Goal: Use online tool/utility: Utilize a website feature to perform a specific function

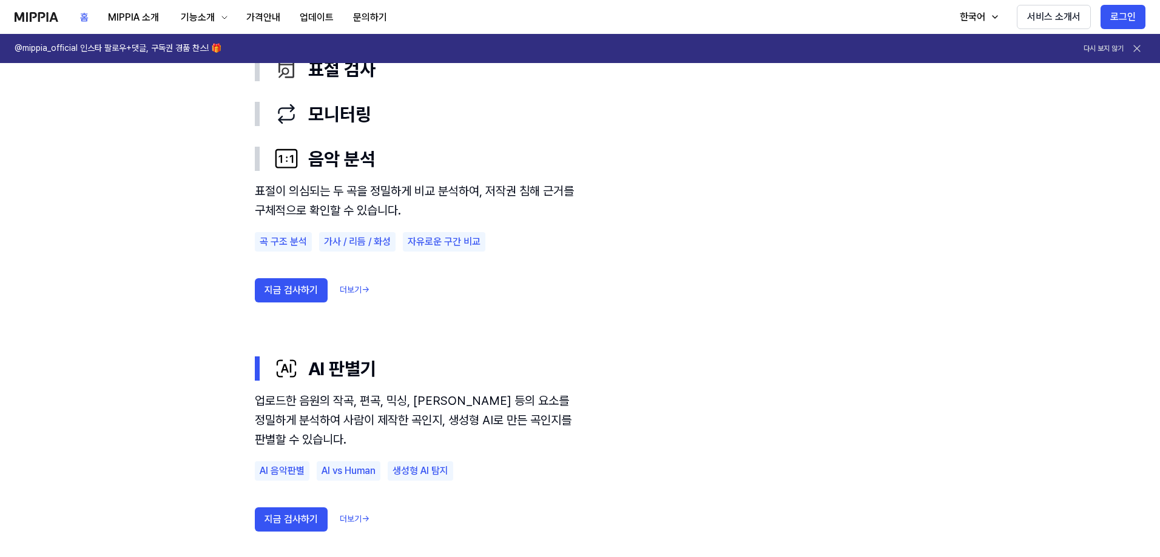
scroll to position [728, 0]
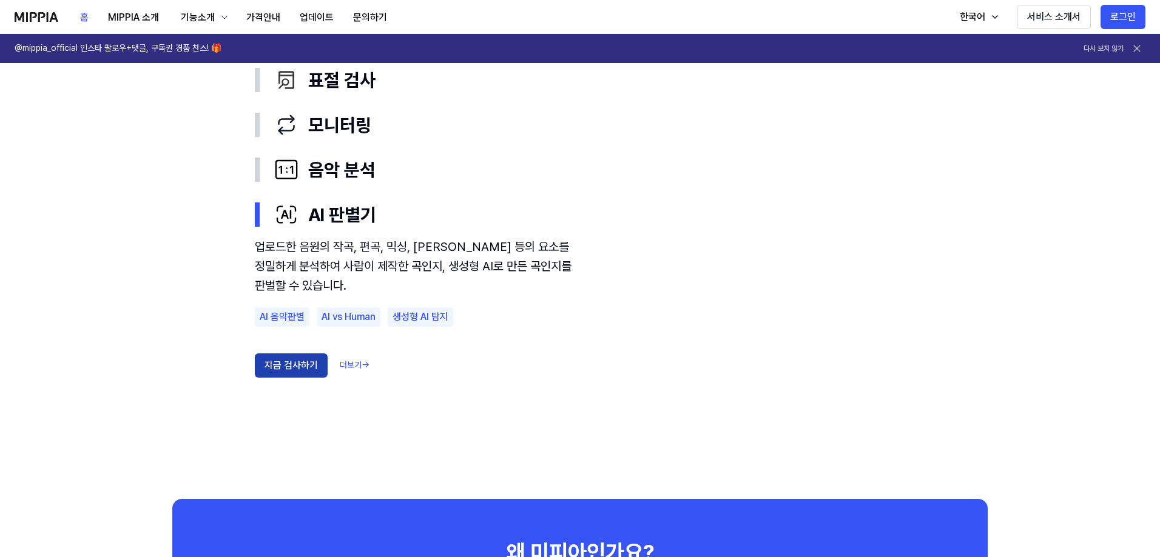
click at [267, 355] on button "지금 검사하기" at bounding box center [291, 366] width 73 height 24
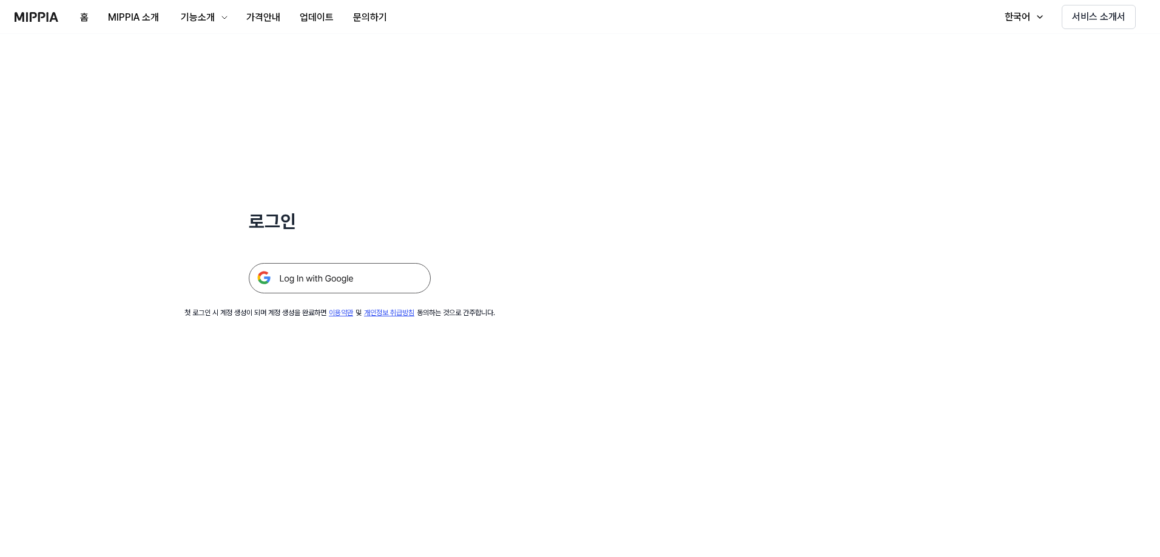
click at [345, 261] on div at bounding box center [340, 263] width 182 height 59
click at [339, 276] on img at bounding box center [340, 278] width 182 height 30
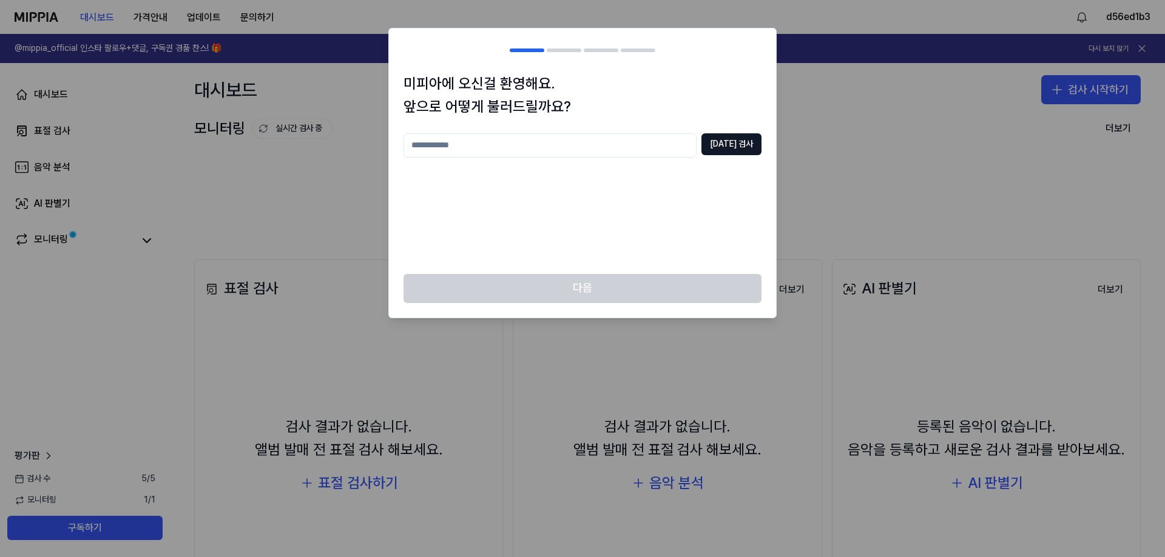
click at [679, 220] on div "중복 검사" at bounding box center [582, 196] width 358 height 126
click at [688, 148] on input "text" at bounding box center [549, 145] width 293 height 24
type input "**"
click at [732, 146] on button "중복 검사" at bounding box center [731, 144] width 60 height 22
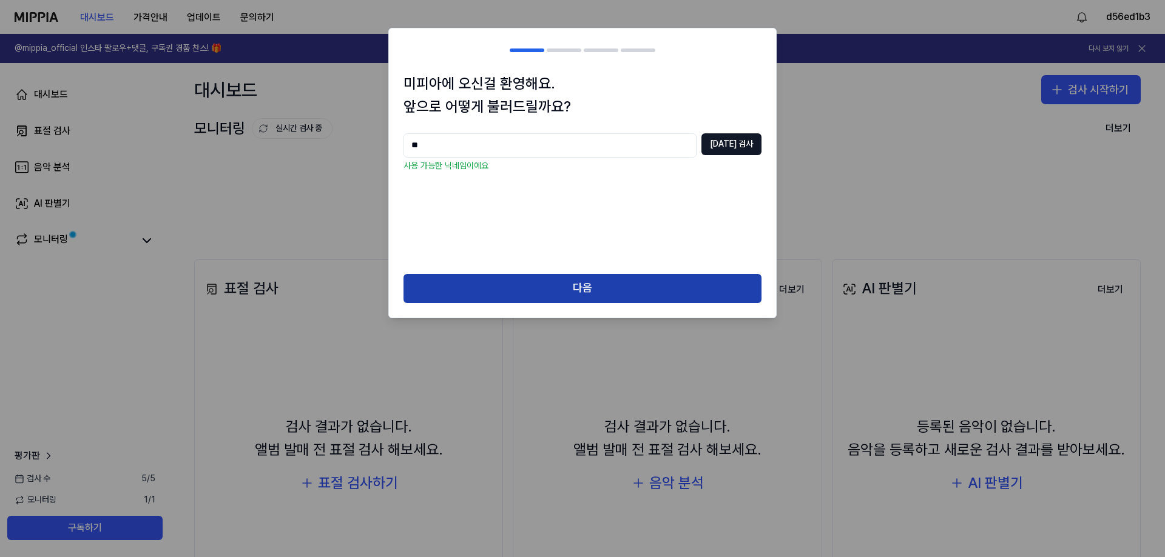
click at [666, 297] on button "다음" at bounding box center [582, 288] width 358 height 29
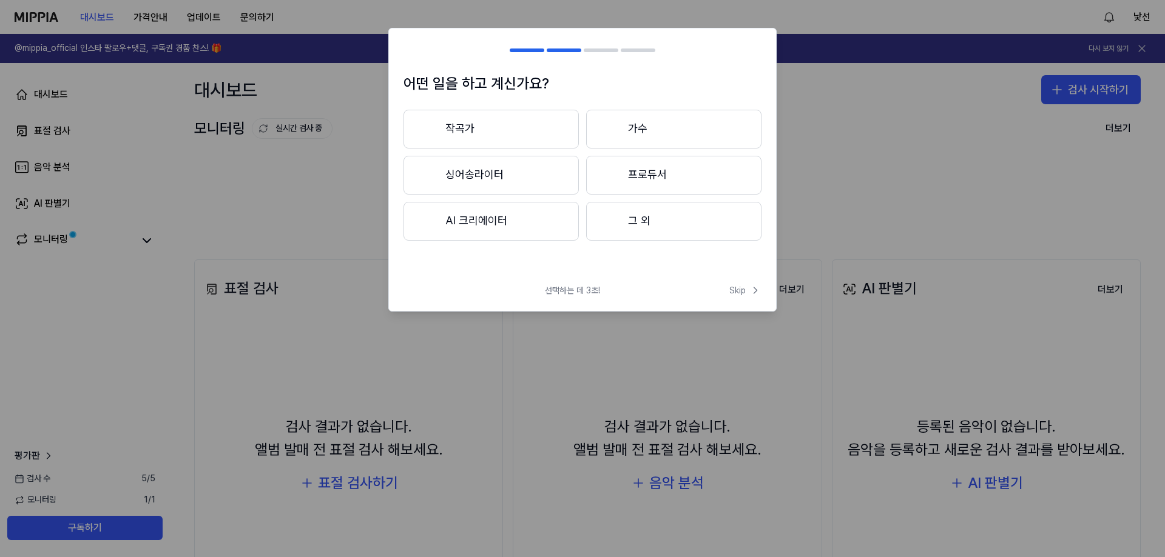
click at [653, 215] on button "그 외" at bounding box center [673, 221] width 175 height 39
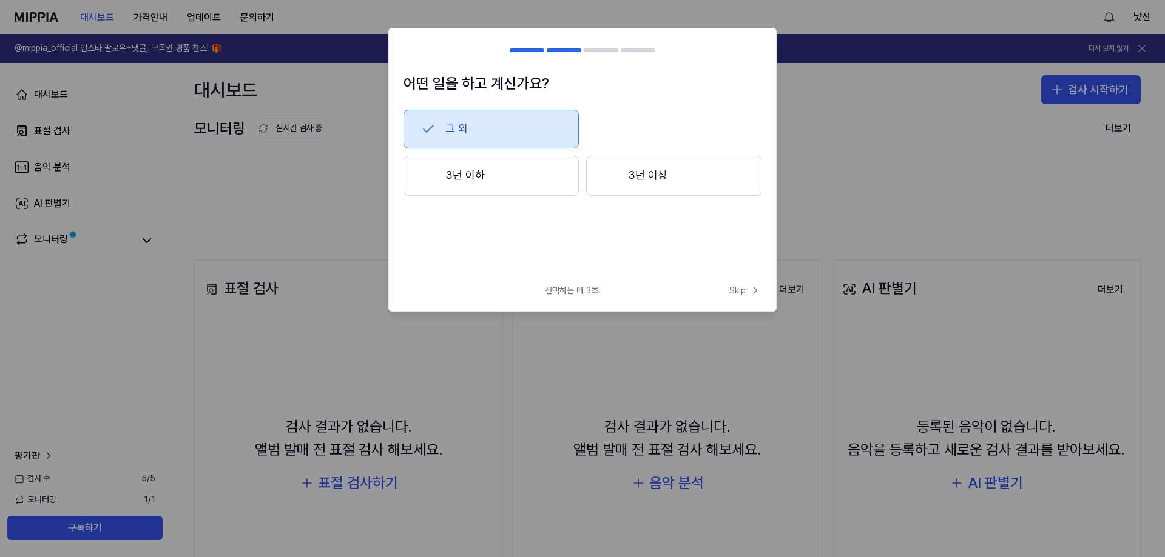
click at [502, 135] on button "그 외" at bounding box center [490, 129] width 175 height 39
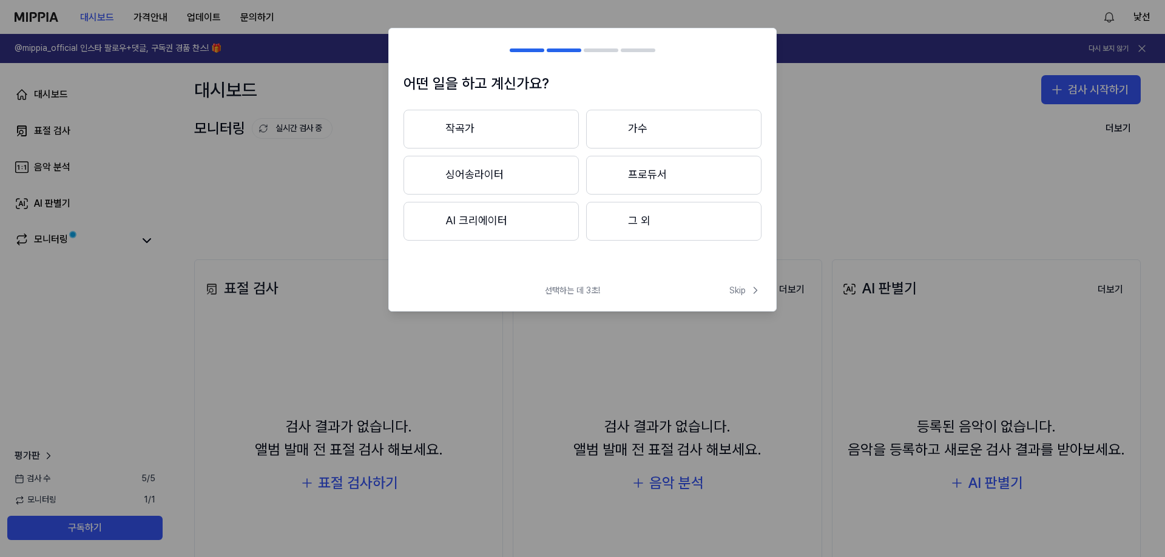
click at [691, 214] on button "그 외" at bounding box center [673, 221] width 175 height 39
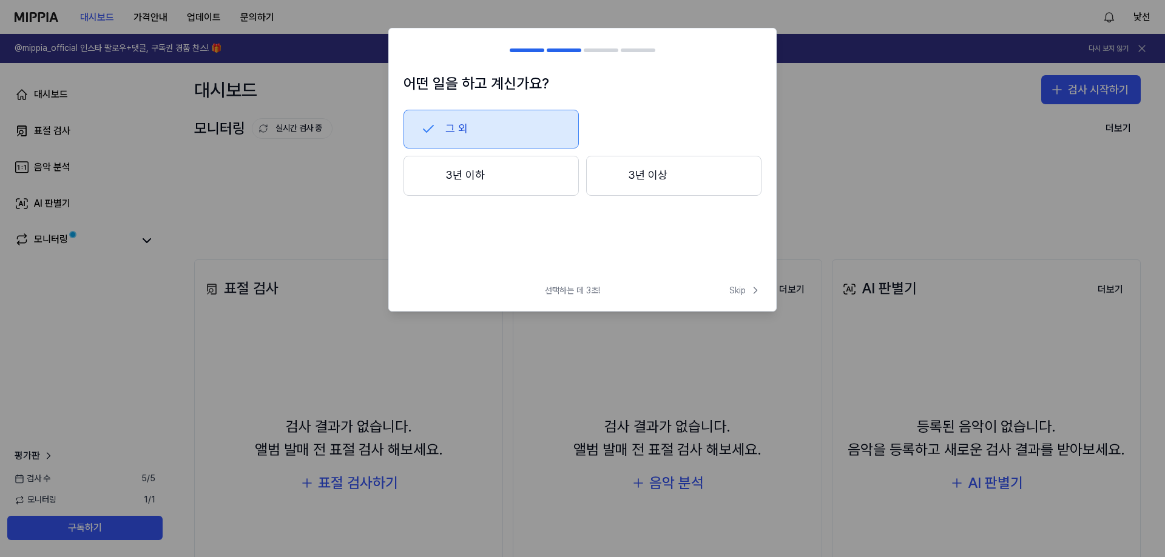
click at [447, 167] on button "3년 이하" at bounding box center [490, 176] width 175 height 40
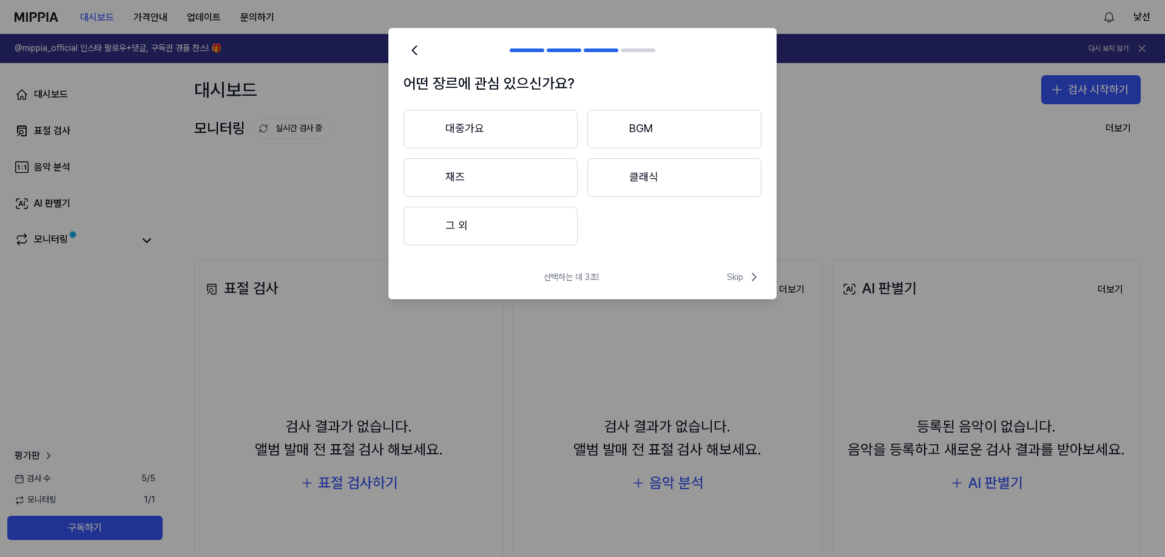
click at [503, 244] on button "그 외" at bounding box center [490, 226] width 174 height 39
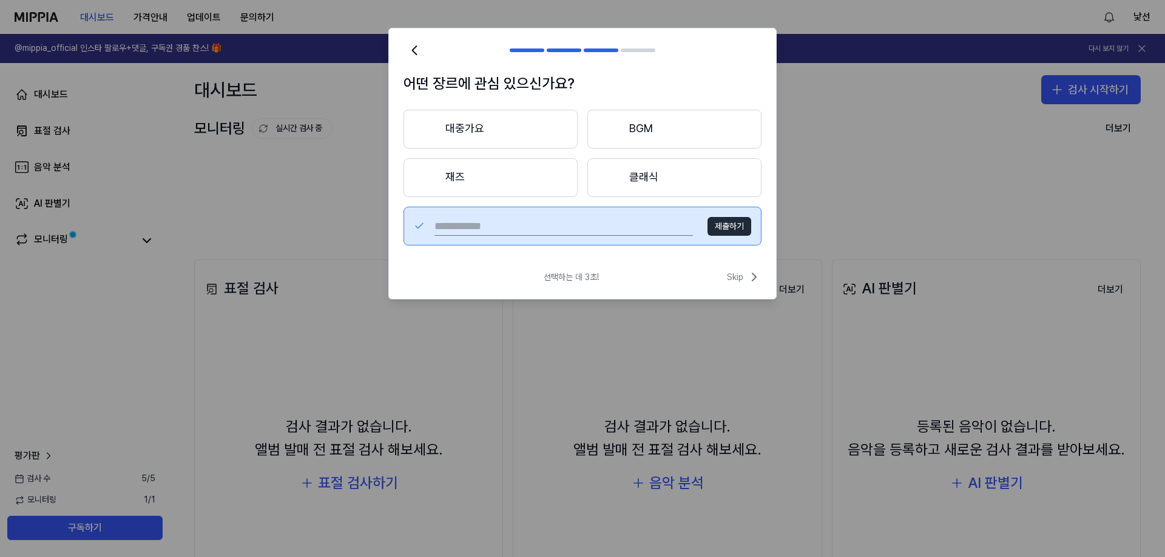
click at [497, 136] on button "대중가요" at bounding box center [490, 129] width 174 height 39
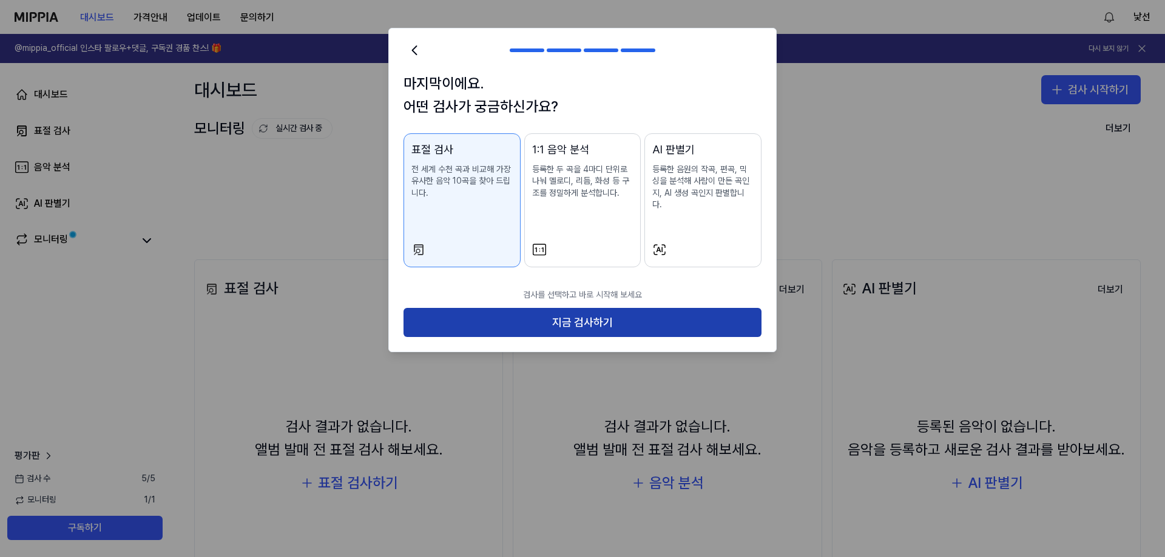
click at [587, 308] on button "지금 검사하기" at bounding box center [582, 322] width 358 height 29
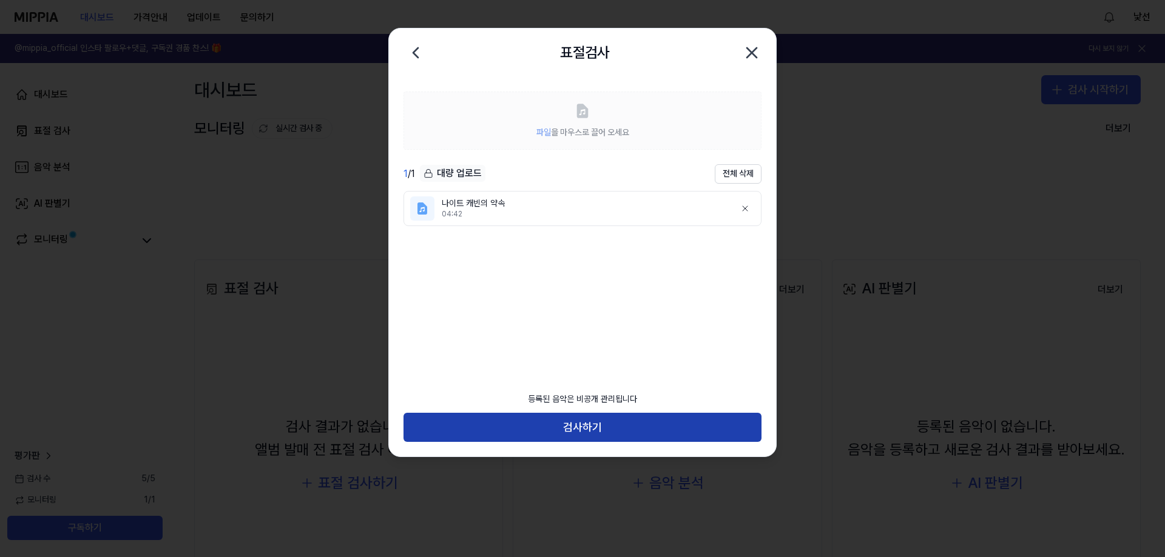
click at [568, 426] on button "검사하기" at bounding box center [582, 427] width 358 height 29
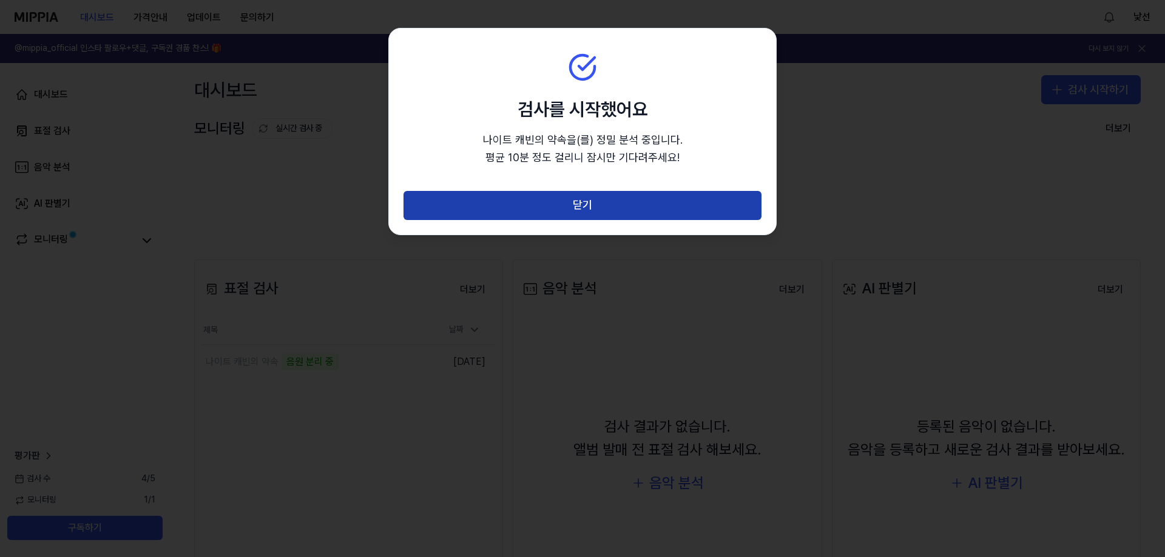
click at [543, 214] on button "닫기" at bounding box center [582, 205] width 358 height 29
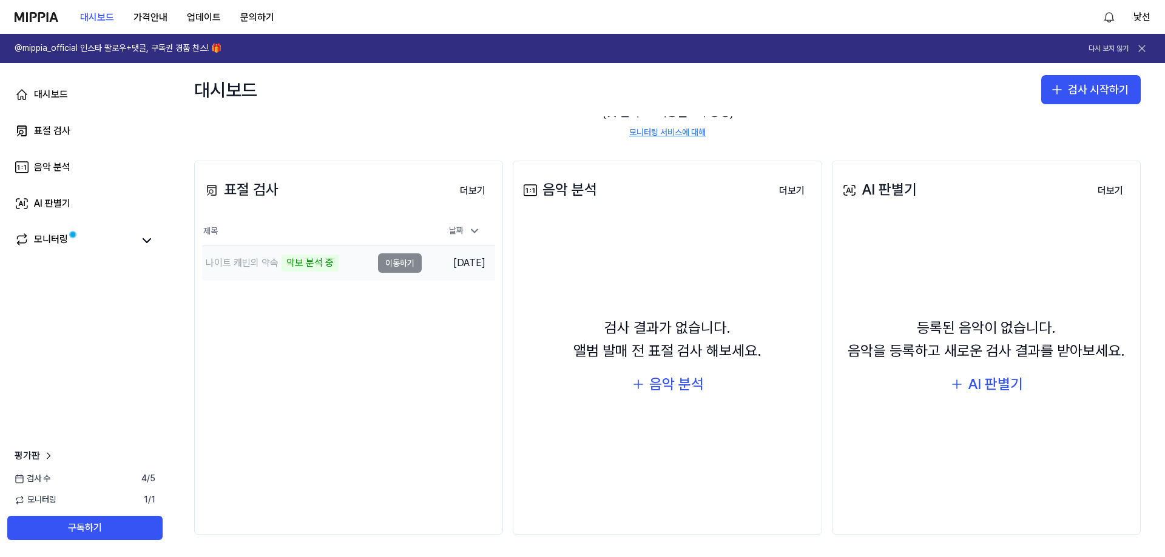
scroll to position [101, 0]
click at [403, 257] on td "나이트 캐빈의 약속 악보 분석 중 이동하기" at bounding box center [312, 261] width 220 height 34
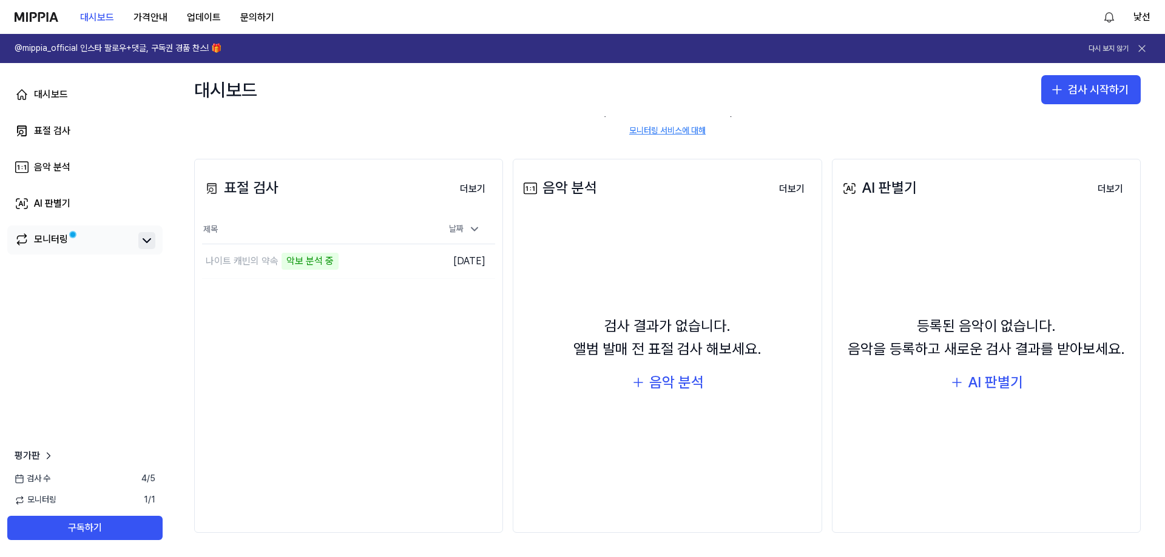
click at [143, 240] on icon at bounding box center [146, 241] width 7 height 4
click at [145, 240] on icon at bounding box center [147, 241] width 15 height 15
click at [403, 255] on button "이동하기" at bounding box center [400, 261] width 44 height 19
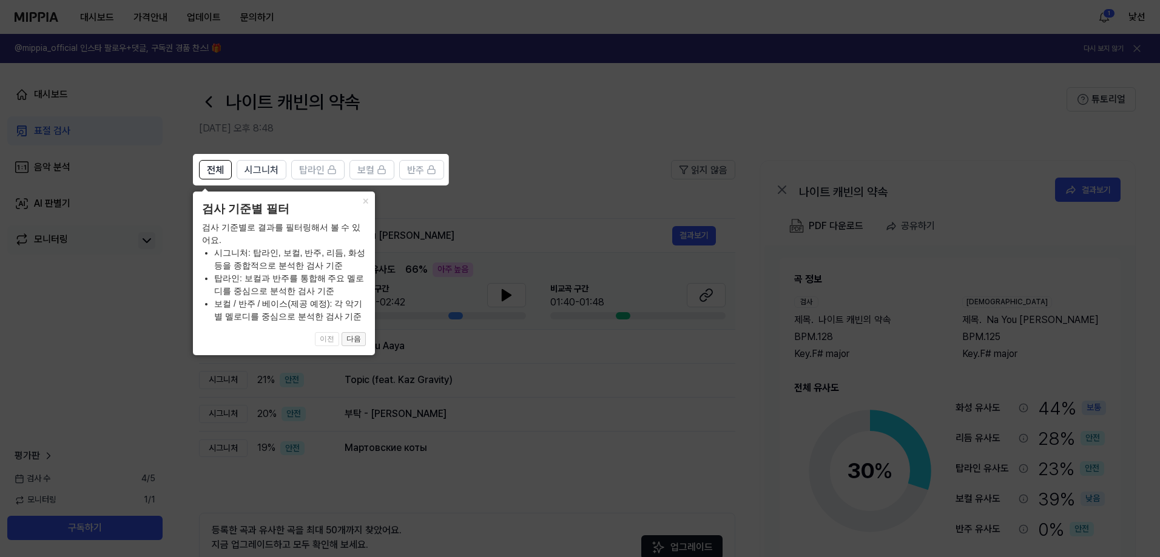
click at [350, 337] on button "다음" at bounding box center [353, 339] width 24 height 15
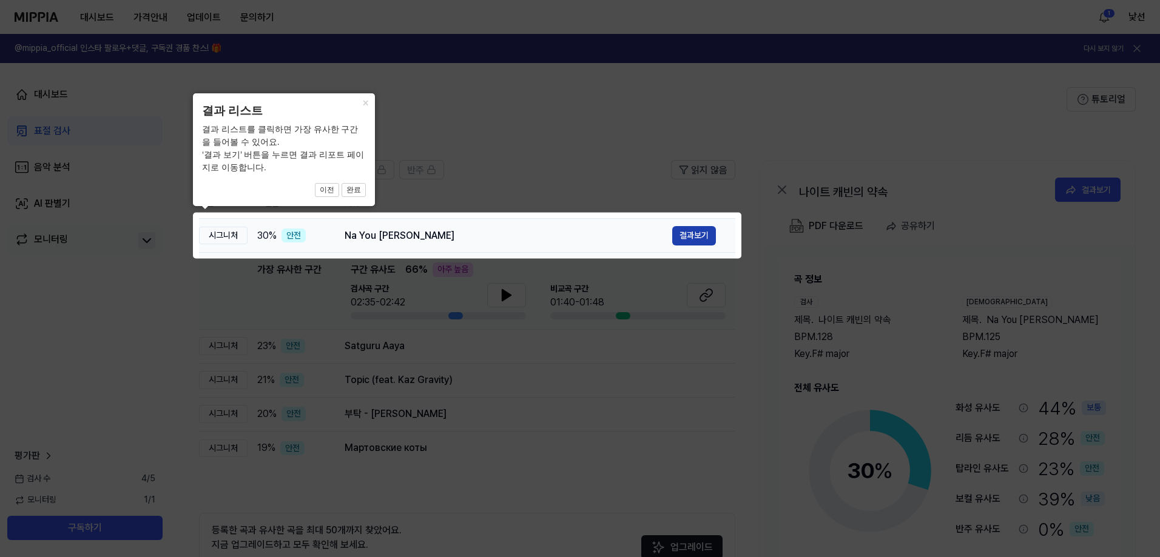
click at [702, 237] on button "결과보기" at bounding box center [694, 235] width 44 height 19
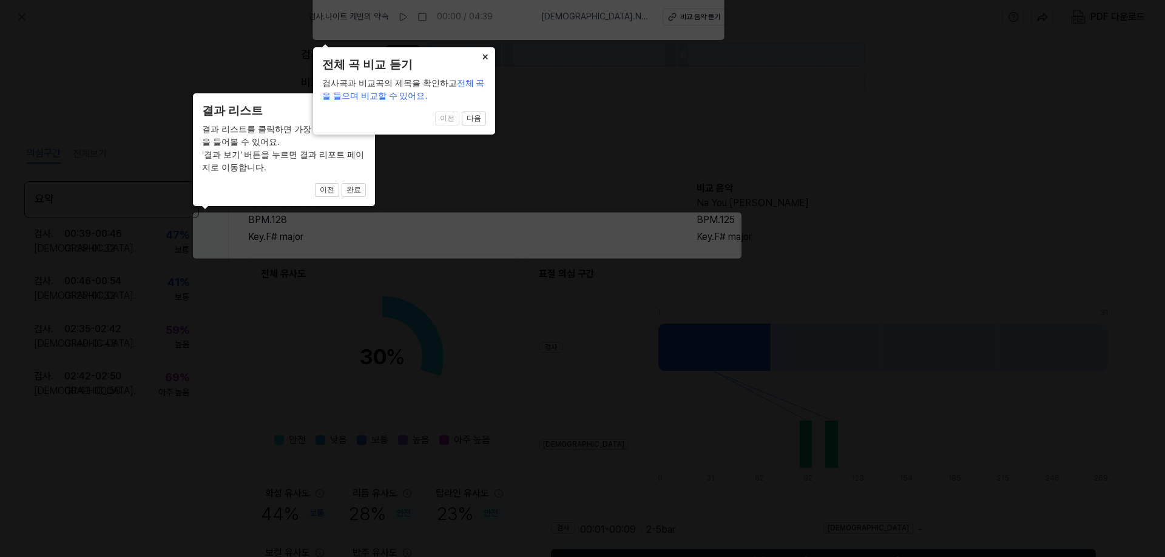
click at [485, 59] on button "×" at bounding box center [485, 55] width 19 height 17
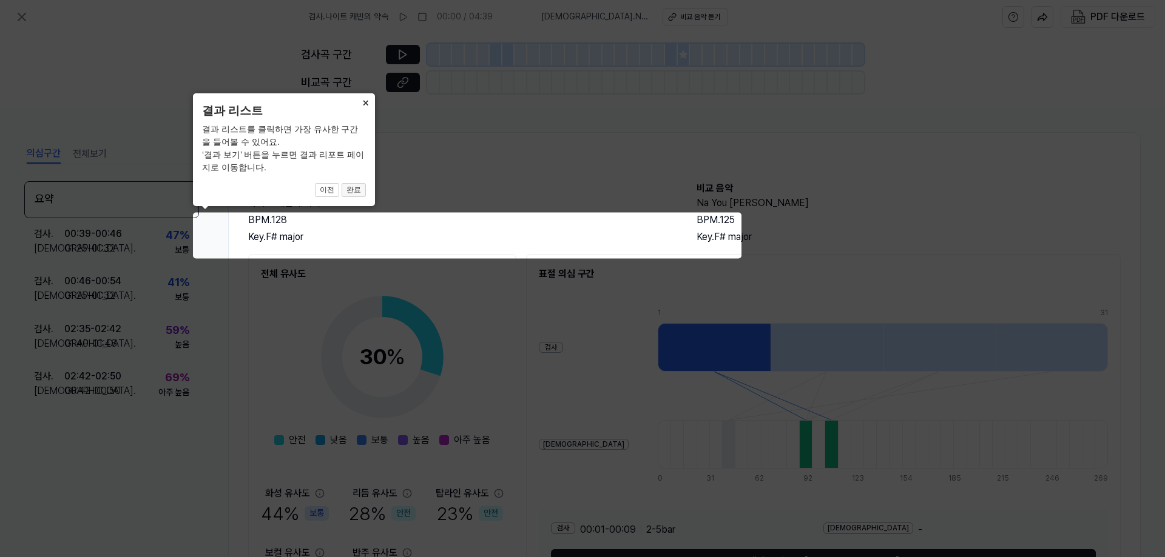
click at [356, 189] on button "완료" at bounding box center [353, 190] width 24 height 15
click at [350, 191] on button "완료" at bounding box center [353, 190] width 24 height 15
click at [645, 231] on icon at bounding box center [582, 278] width 1165 height 557
click at [259, 231] on icon at bounding box center [582, 278] width 1165 height 557
click at [203, 215] on icon at bounding box center [582, 278] width 1165 height 557
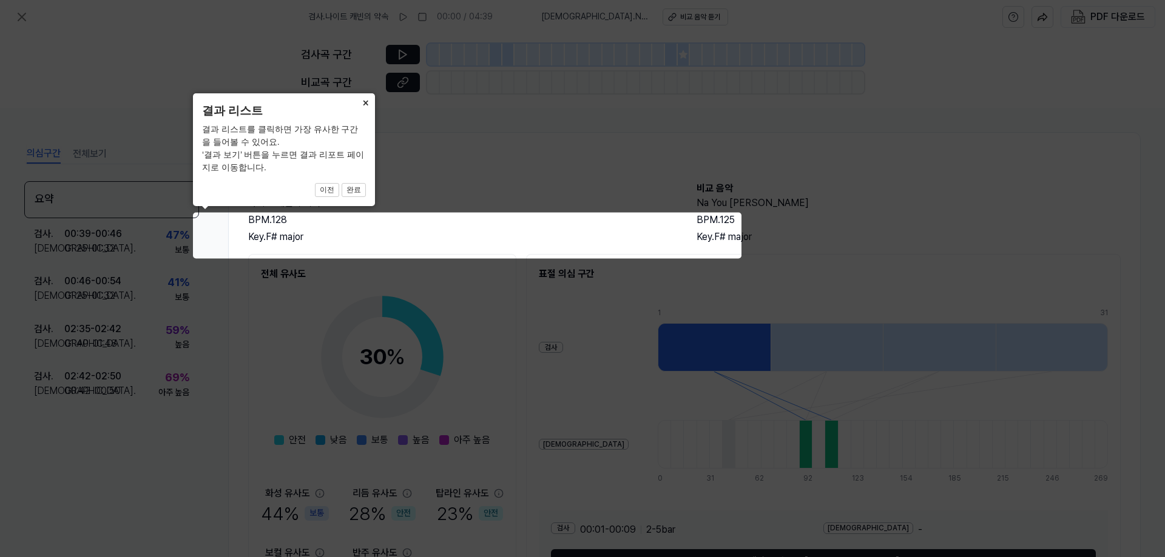
click at [368, 100] on button "×" at bounding box center [364, 101] width 19 height 17
click at [365, 107] on button "×" at bounding box center [364, 101] width 19 height 17
click at [329, 186] on button "이전" at bounding box center [327, 190] width 24 height 15
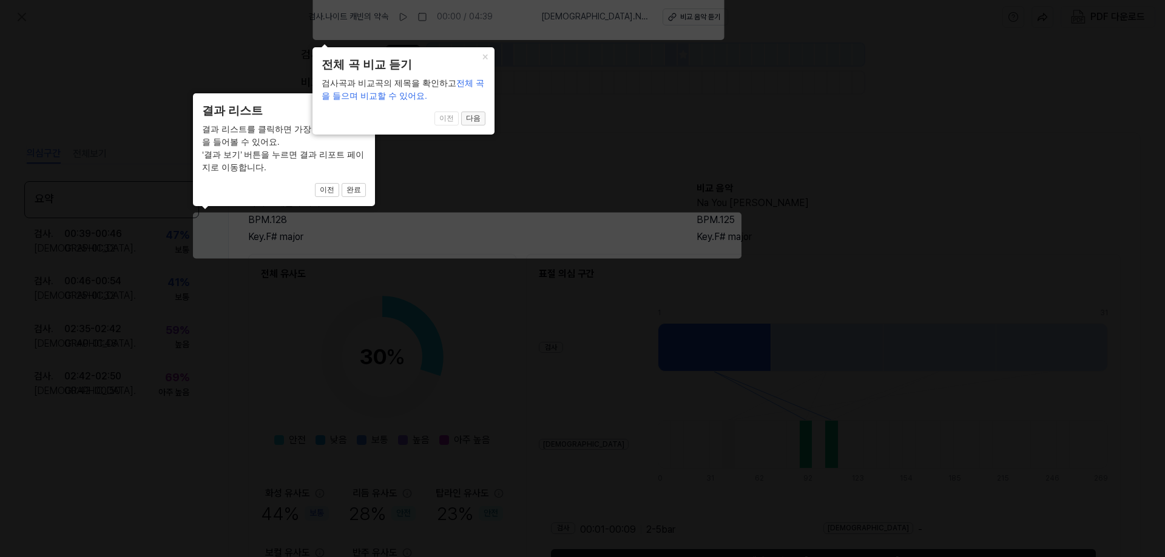
click at [471, 120] on button "다음" at bounding box center [473, 119] width 24 height 15
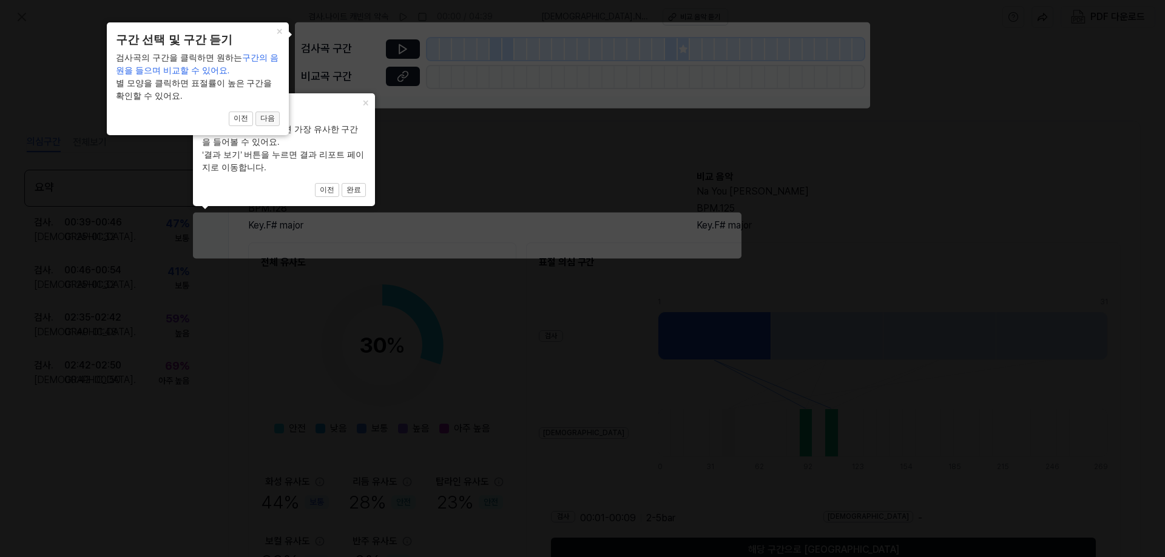
click at [277, 126] on button "다음" at bounding box center [267, 119] width 24 height 15
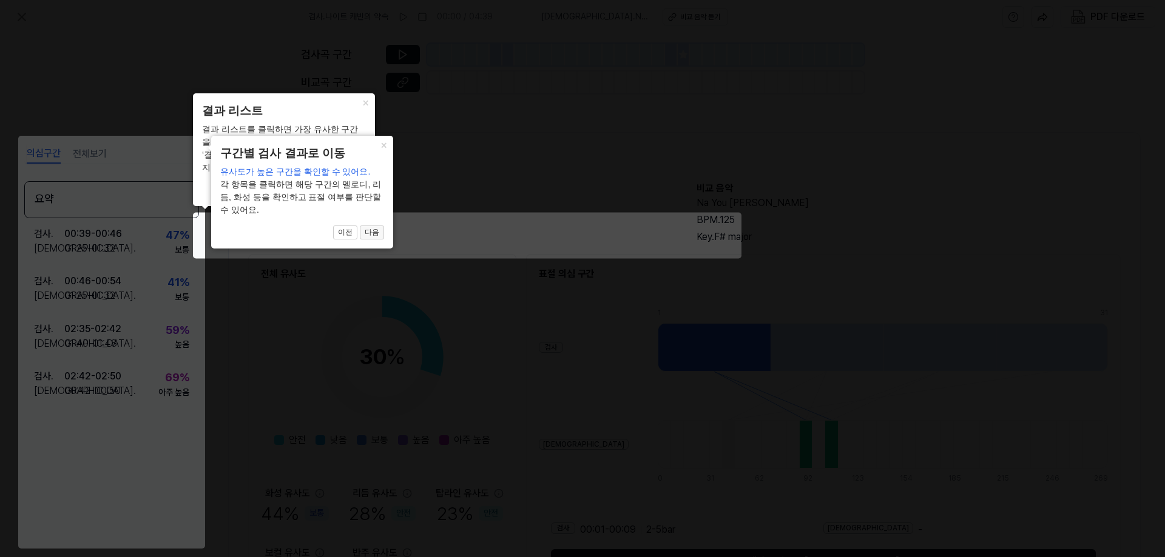
click at [374, 229] on button "다음" at bounding box center [372, 233] width 24 height 15
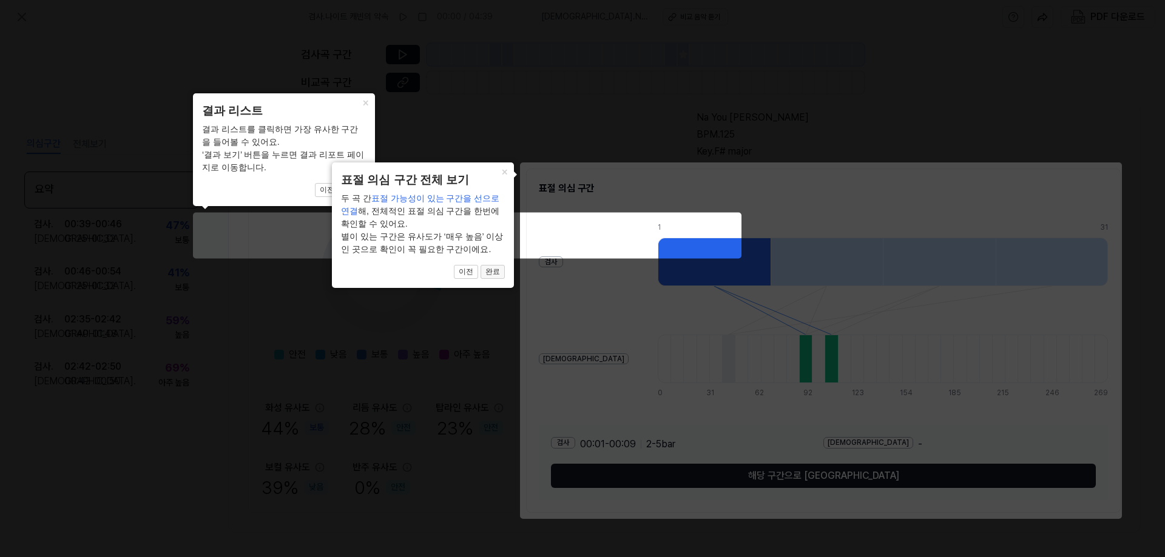
click at [496, 275] on button "완료" at bounding box center [492, 272] width 24 height 15
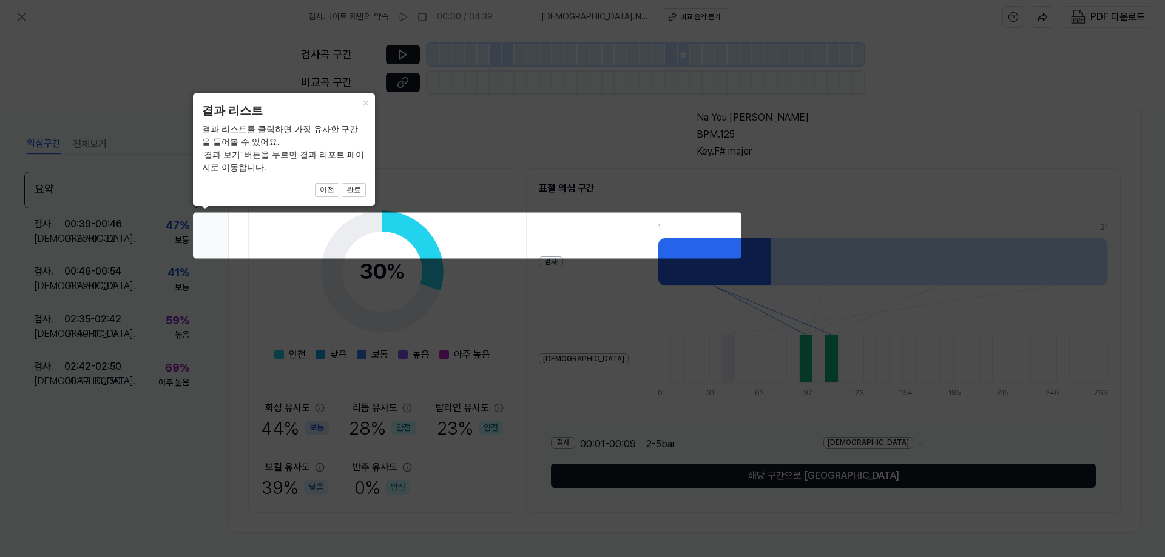
click at [613, 234] on icon at bounding box center [582, 278] width 1165 height 557
click at [233, 189] on span "이전 완료" at bounding box center [284, 190] width 164 height 15
click at [206, 233] on icon at bounding box center [582, 278] width 1165 height 557
click at [145, 275] on icon at bounding box center [582, 278] width 1165 height 557
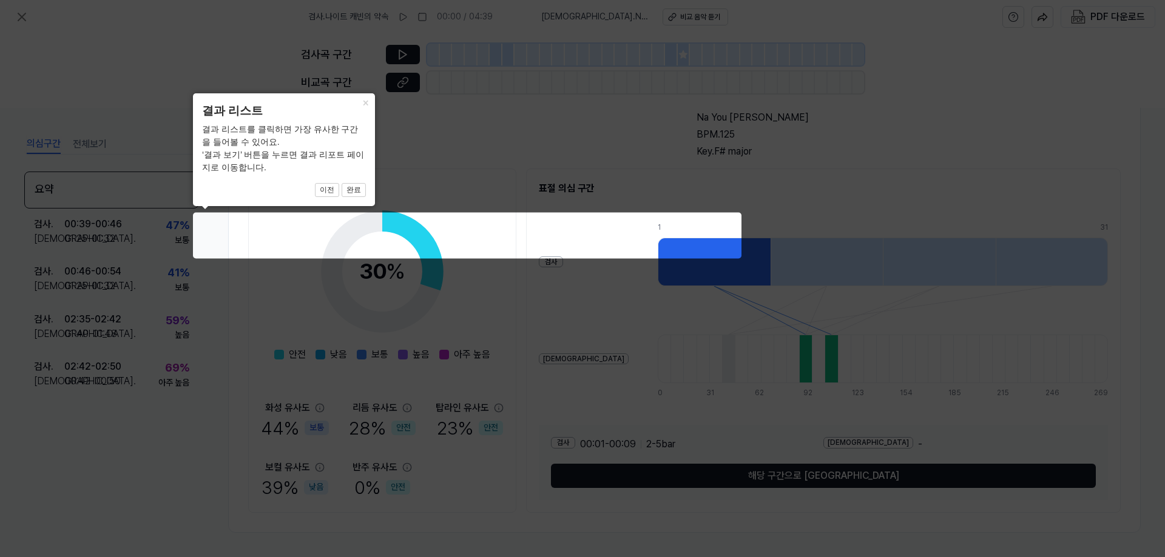
click at [50, 362] on icon at bounding box center [582, 278] width 1165 height 557
click at [619, 427] on icon at bounding box center [582, 278] width 1165 height 557
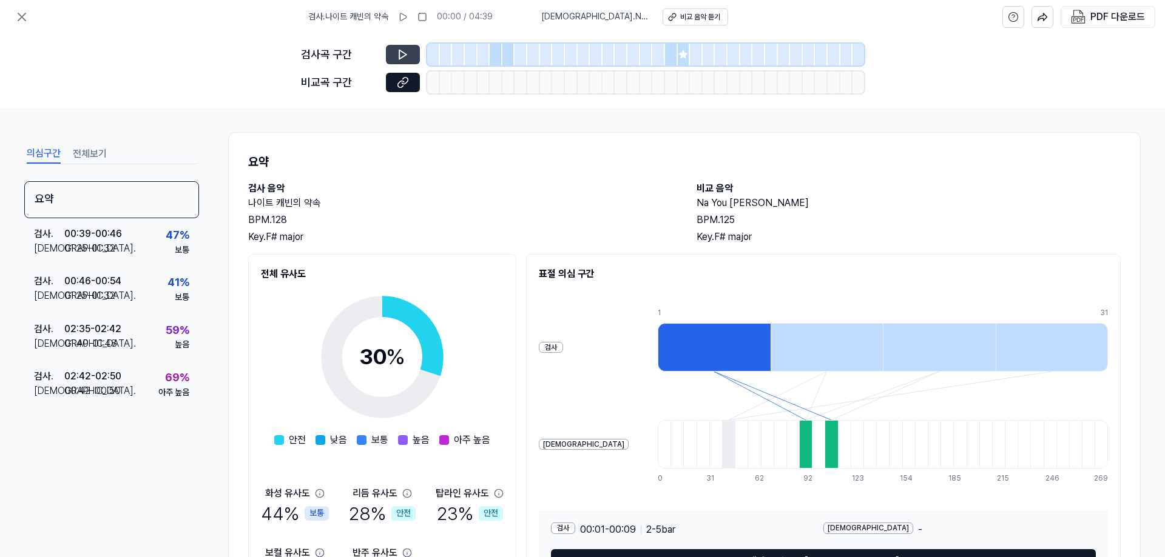
click at [408, 49] on icon at bounding box center [403, 55] width 12 height 12
click at [729, 207] on h2 "Na You Dey Reign" at bounding box center [908, 203] width 424 height 15
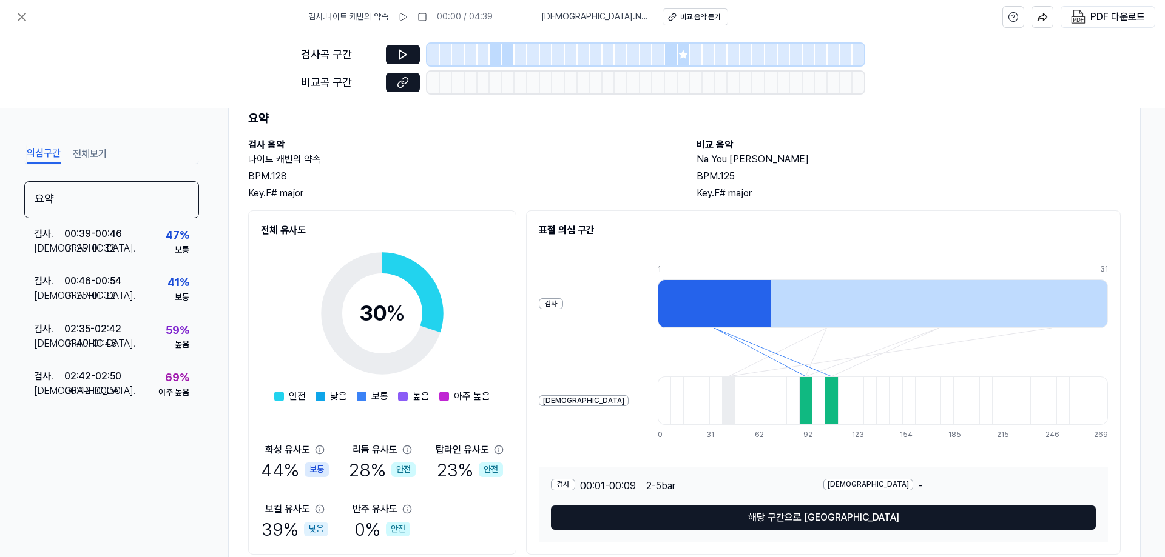
scroll to position [86, 0]
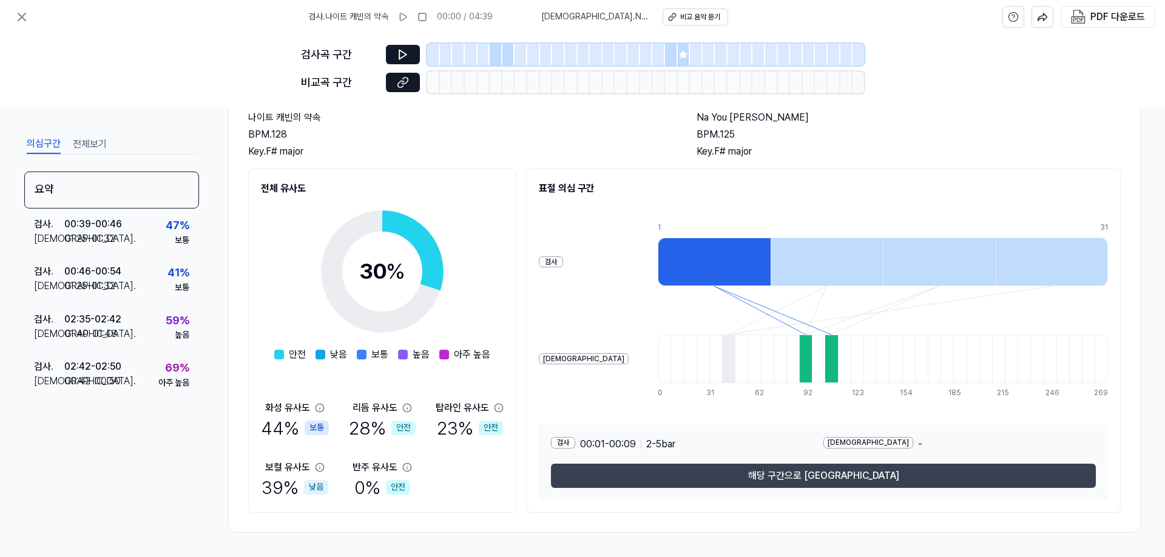
click at [833, 476] on button "해당 구간으로 [GEOGRAPHIC_DATA]" at bounding box center [823, 476] width 545 height 24
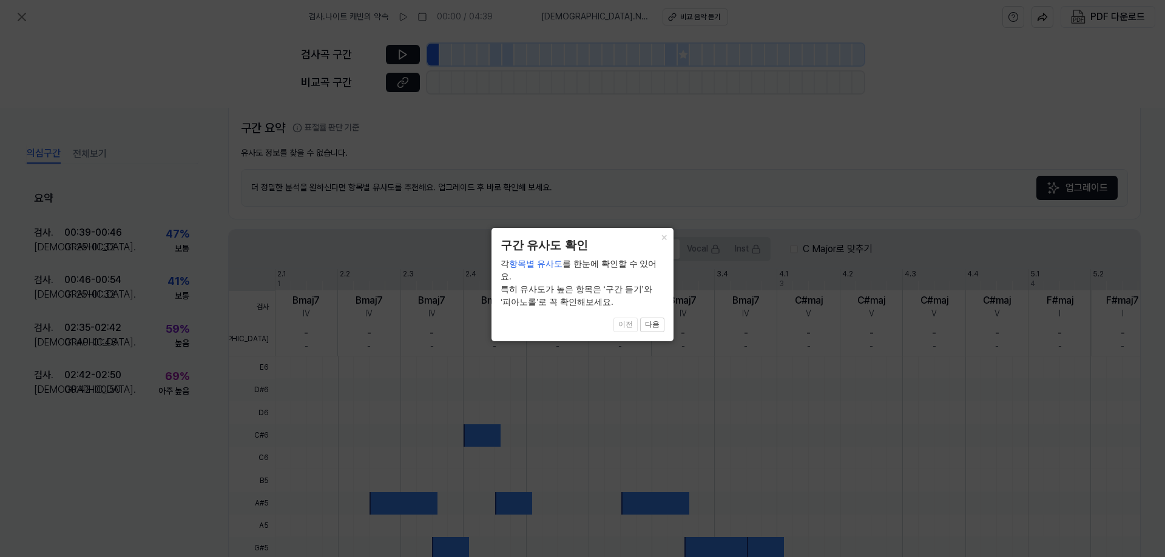
scroll to position [249, 0]
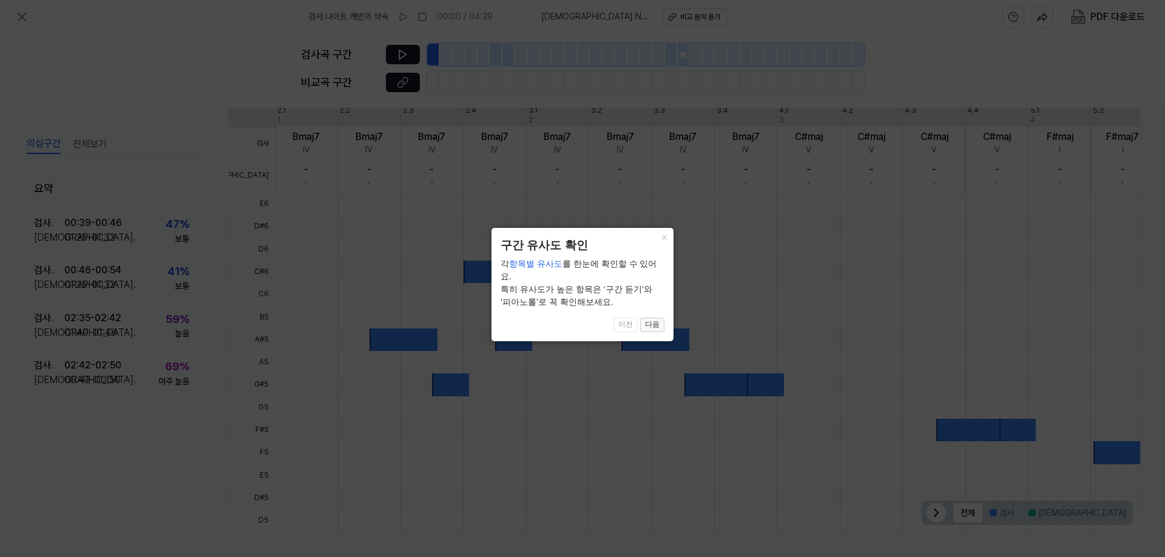
click at [650, 318] on button "다음" at bounding box center [652, 325] width 24 height 15
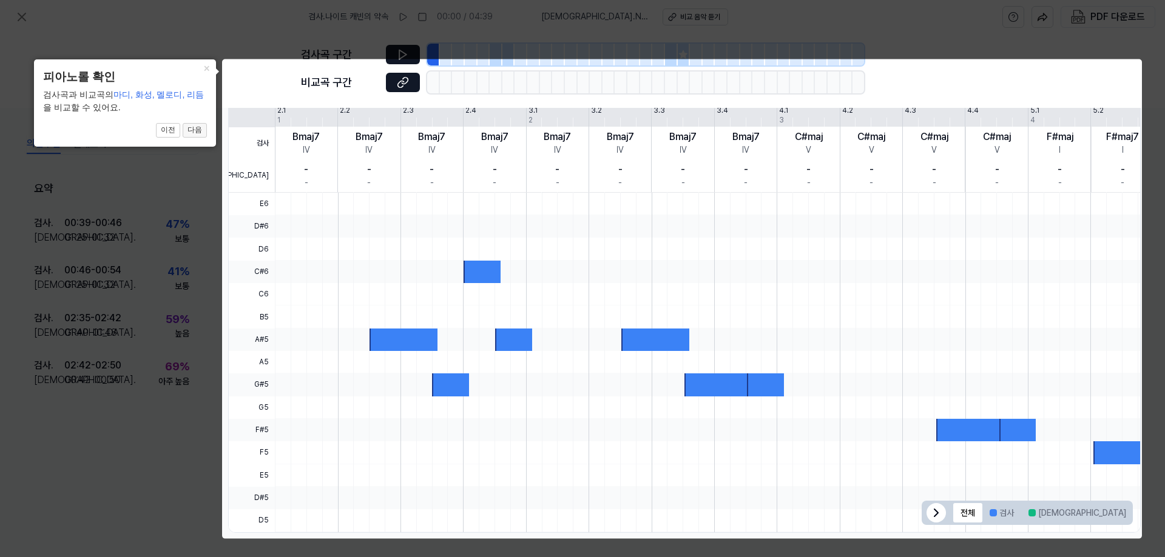
click at [206, 131] on button "다음" at bounding box center [195, 130] width 24 height 15
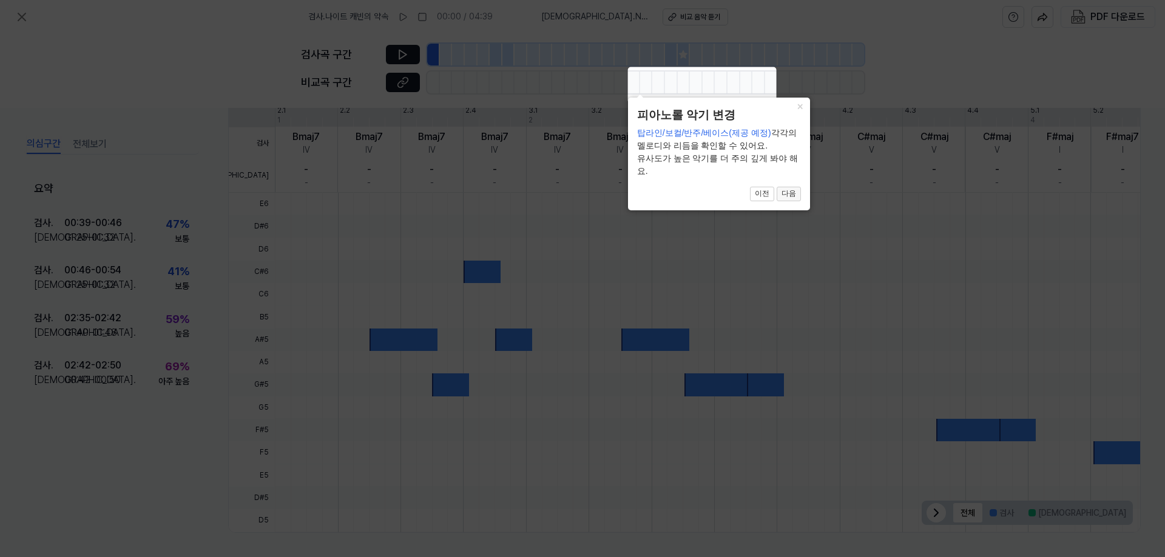
click at [793, 196] on button "다음" at bounding box center [788, 194] width 24 height 15
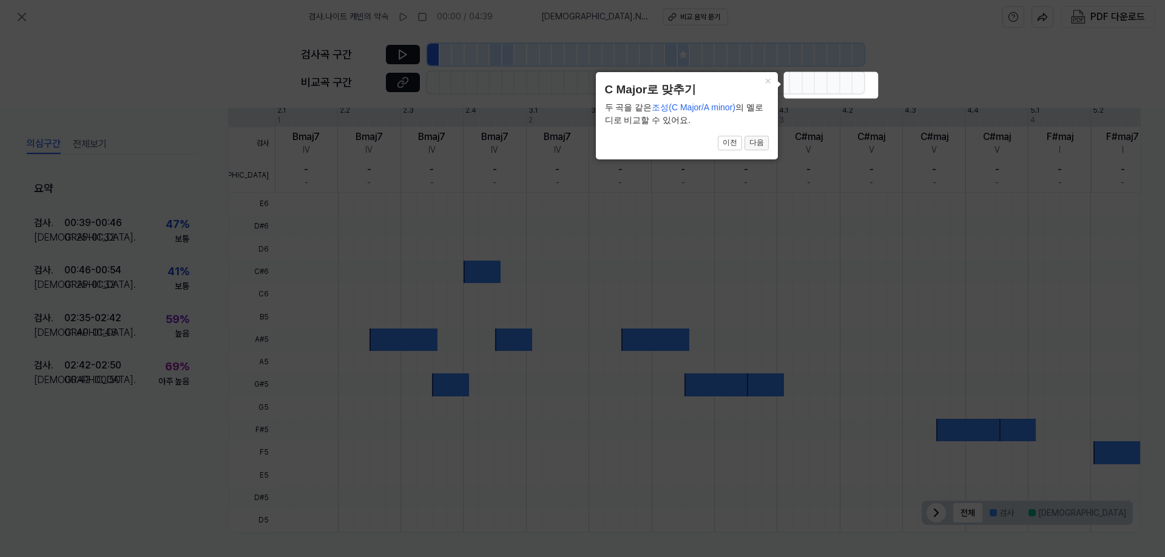
click at [762, 141] on button "다음" at bounding box center [756, 143] width 24 height 15
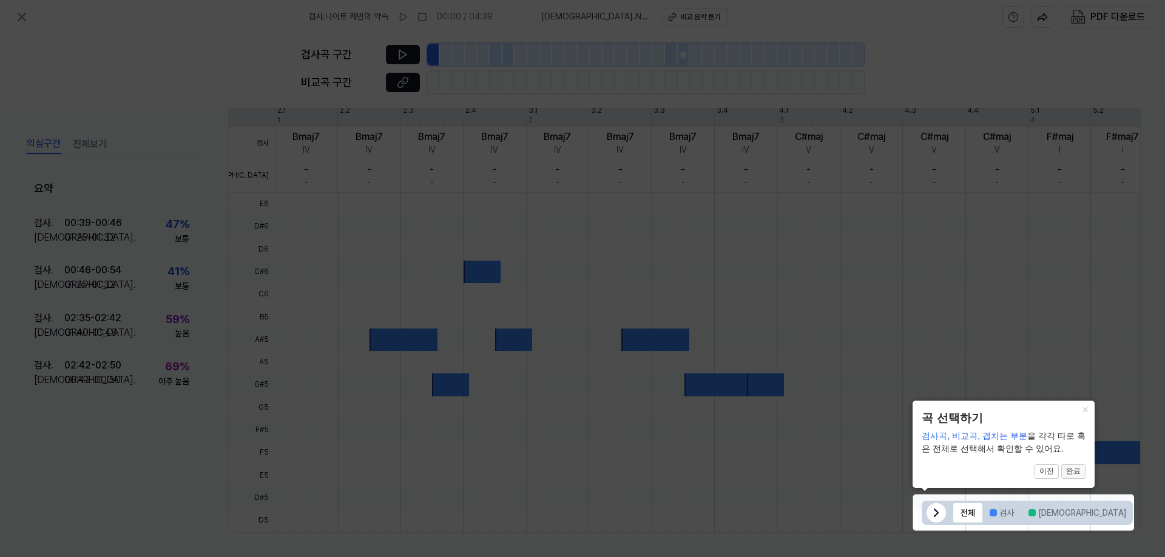
click at [1073, 472] on button "완료" at bounding box center [1073, 472] width 24 height 15
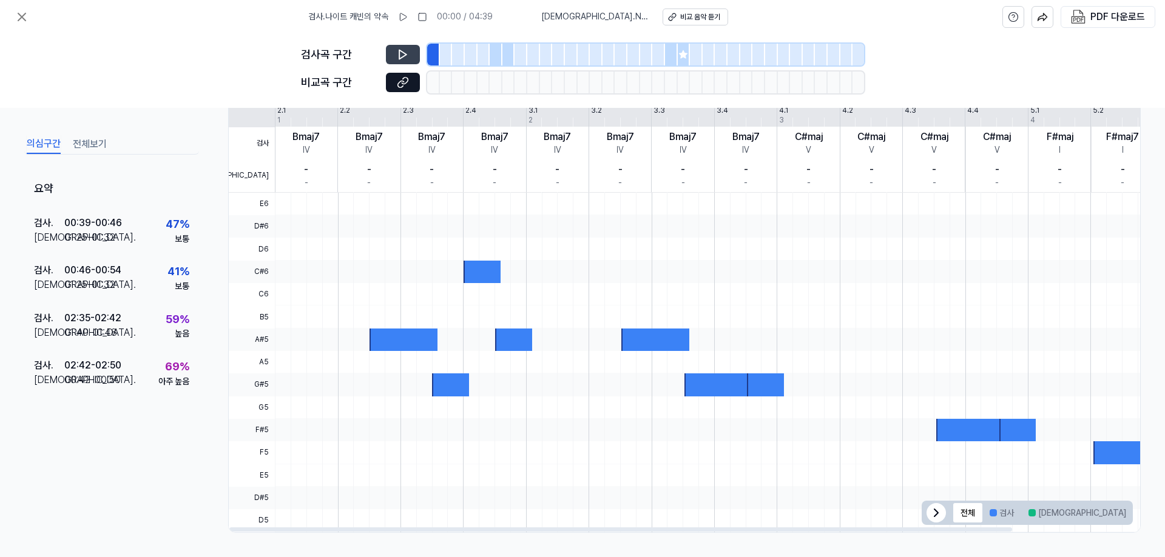
click at [410, 47] on button at bounding box center [403, 54] width 34 height 19
click at [399, 93] on div "검사곡 구간 비교곡 구간" at bounding box center [582, 71] width 563 height 74
click at [403, 86] on icon at bounding box center [403, 82] width 12 height 12
click at [410, 58] on button at bounding box center [403, 54] width 34 height 19
click at [397, 343] on div at bounding box center [403, 340] width 68 height 22
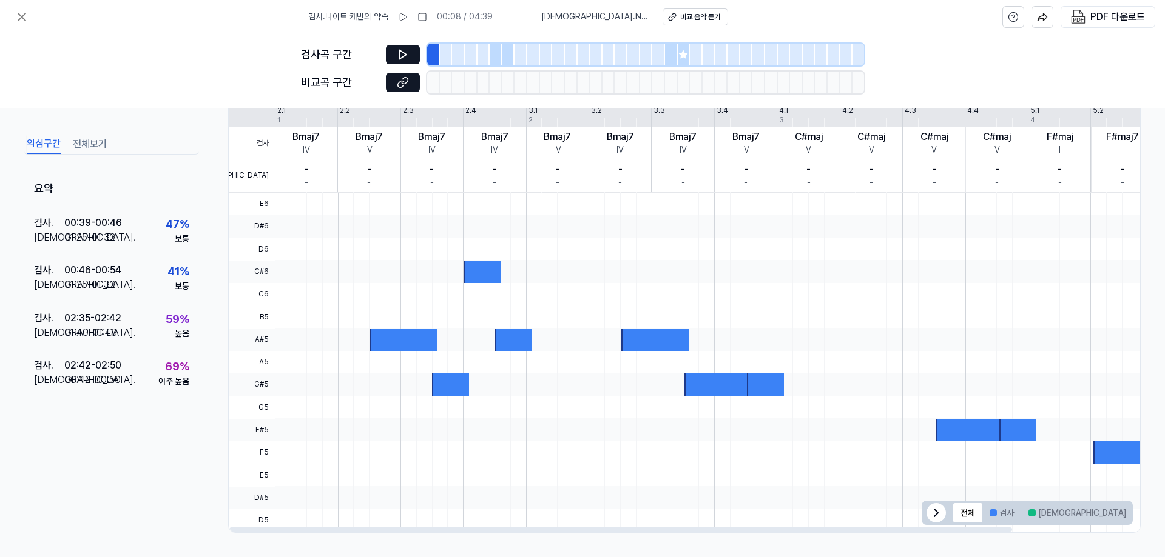
click at [372, 344] on div at bounding box center [403, 340] width 68 height 22
click at [386, 45] on button at bounding box center [403, 54] width 34 height 19
click at [469, 261] on div at bounding box center [481, 272] width 36 height 22
click at [450, 382] on div at bounding box center [450, 385] width 36 height 22
click at [1133, 513] on button "겹치는 부분" at bounding box center [1164, 512] width 62 height 19
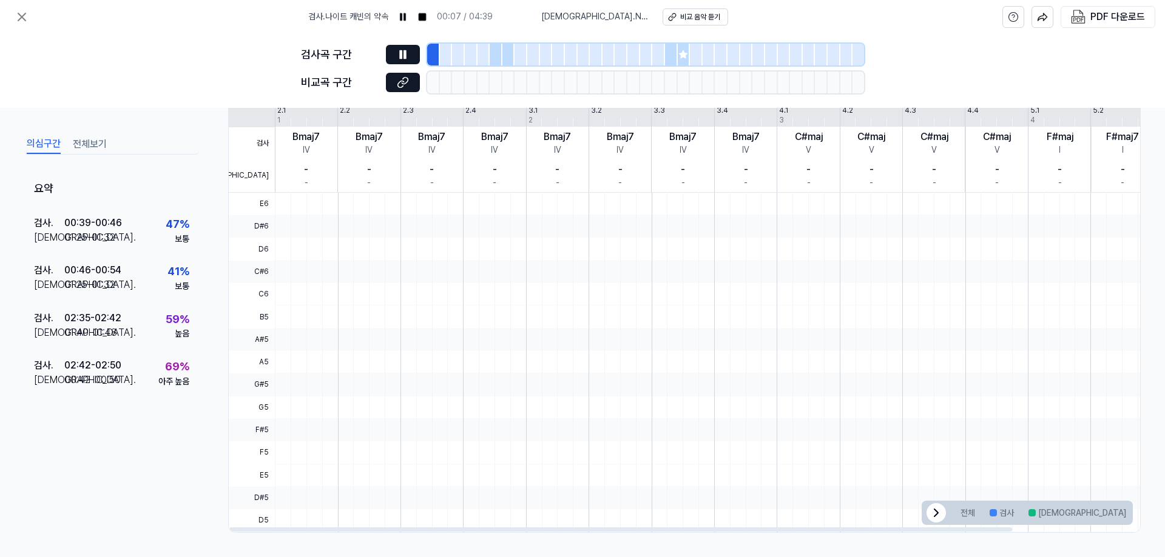
click at [1133, 513] on button "겹치는 부분" at bounding box center [1164, 512] width 62 height 19
click at [946, 510] on div "전체 검사 비교 겹치는 부분" at bounding box center [1037, 513] width 182 height 24
click at [1114, 515] on icon at bounding box center [1118, 513] width 15 height 15
click at [964, 525] on div at bounding box center [776, 521] width 1002 height 22
click at [973, 522] on button "전체" at bounding box center [967, 512] width 29 height 19
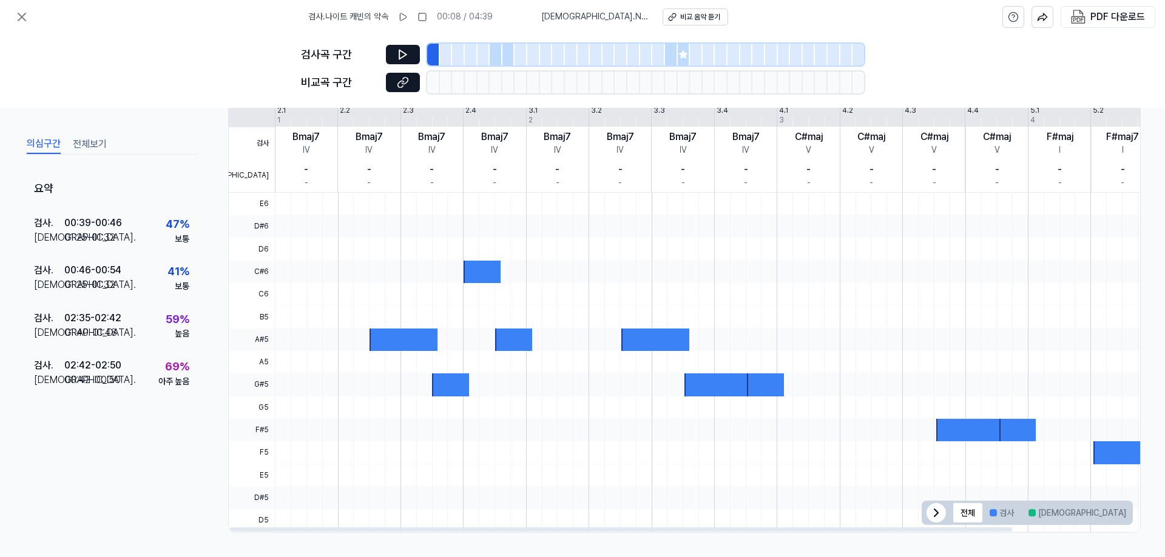
click at [460, 271] on div at bounding box center [776, 272] width 1002 height 22
click at [414, 76] on button at bounding box center [403, 82] width 34 height 19
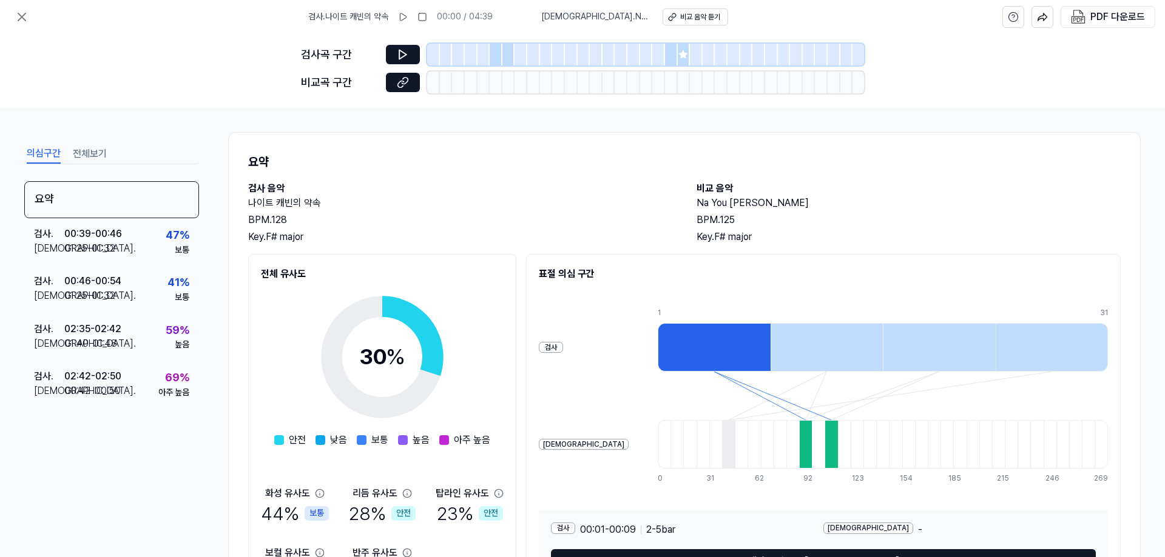
click at [690, 352] on div at bounding box center [713, 347] width 113 height 49
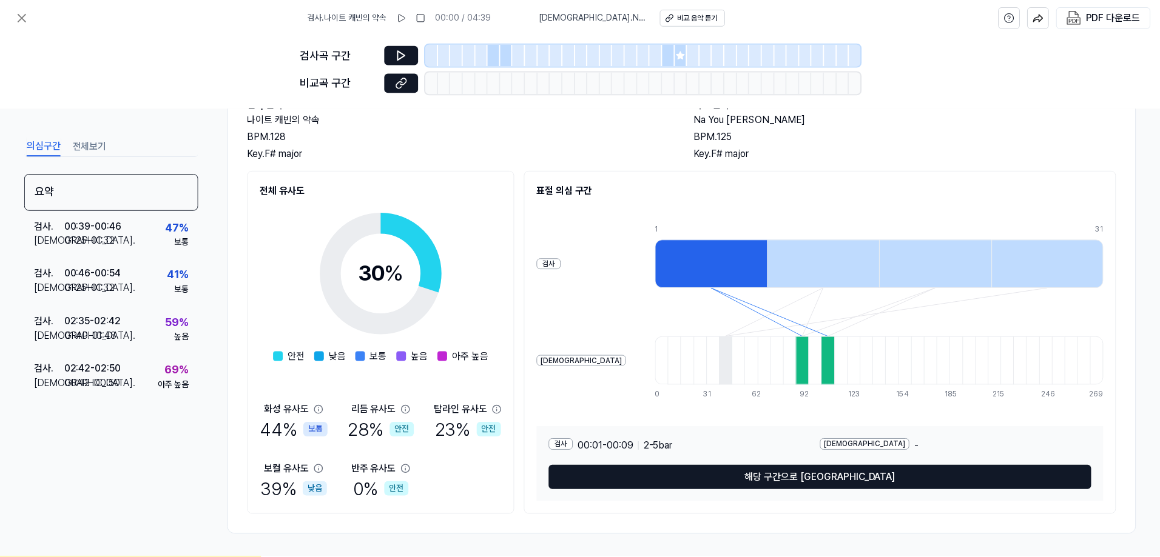
scroll to position [86, 0]
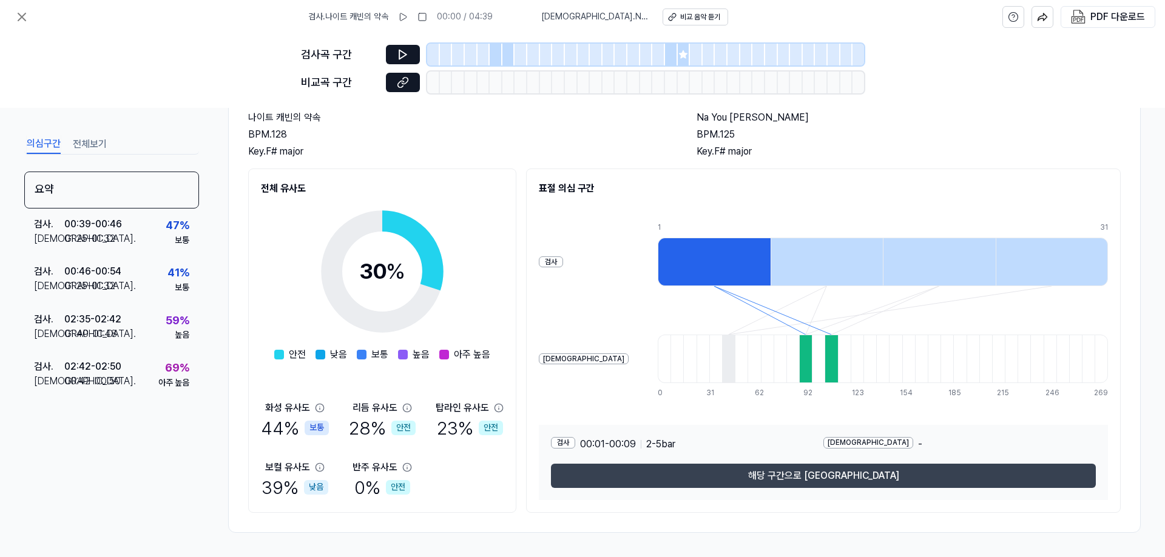
click at [808, 482] on button "해당 구간으로 [GEOGRAPHIC_DATA]" at bounding box center [823, 476] width 545 height 24
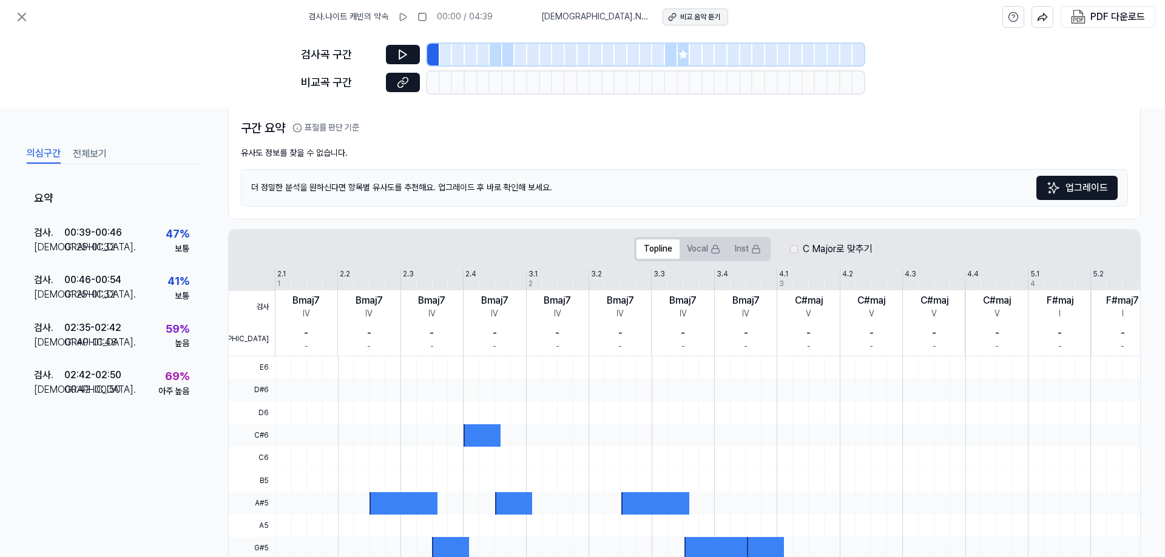
click at [680, 19] on div "비교 음악 듣기" at bounding box center [700, 17] width 40 height 10
drag, startPoint x: 431, startPoint y: 186, endPoint x: 507, endPoint y: 187, distance: 76.4
click at [507, 187] on div "더 정밀한 분석을 [DEMOGRAPHIC_DATA]를 추천해요. 업그레이드 후 바로 확인해 보세요. 업그레이드" at bounding box center [684, 188] width 887 height 38
click at [674, 183] on div "더 정밀한 분석을 [DEMOGRAPHIC_DATA]를 추천해요. 업그레이드 후 바로 확인해 보세요. 업그레이드" at bounding box center [684, 188] width 887 height 38
click at [1071, 187] on button "업그레이드" at bounding box center [1076, 188] width 81 height 24
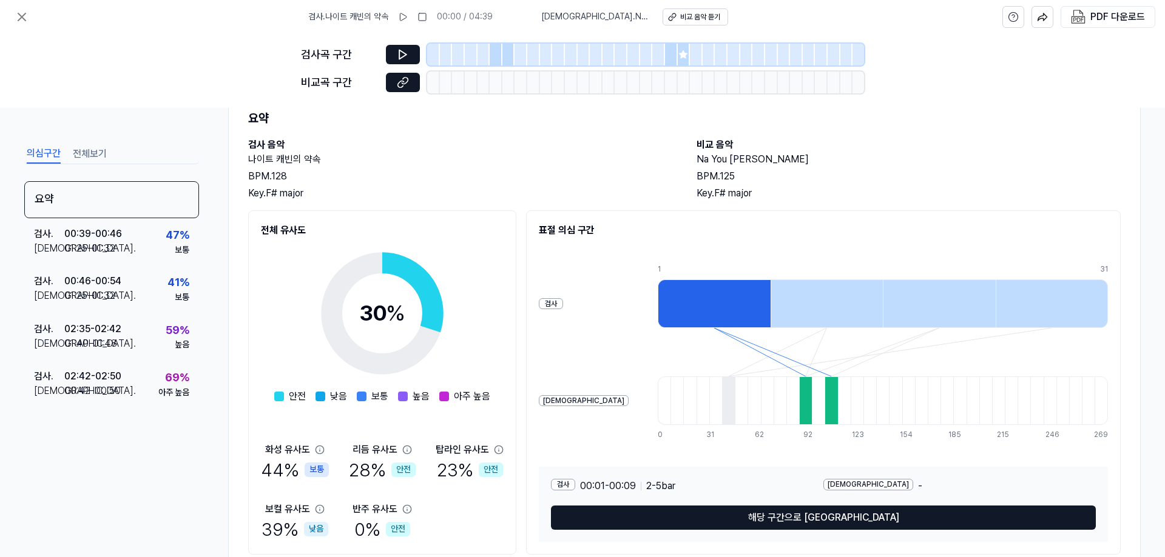
scroll to position [0, 0]
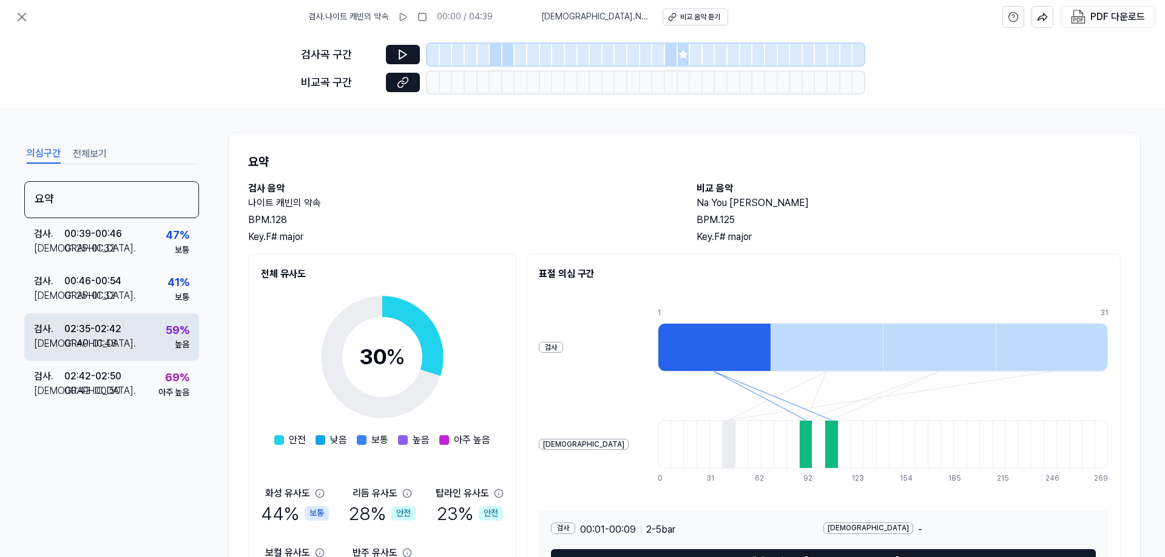
click at [111, 346] on div "01:40 - 01:48" at bounding box center [90, 344] width 53 height 15
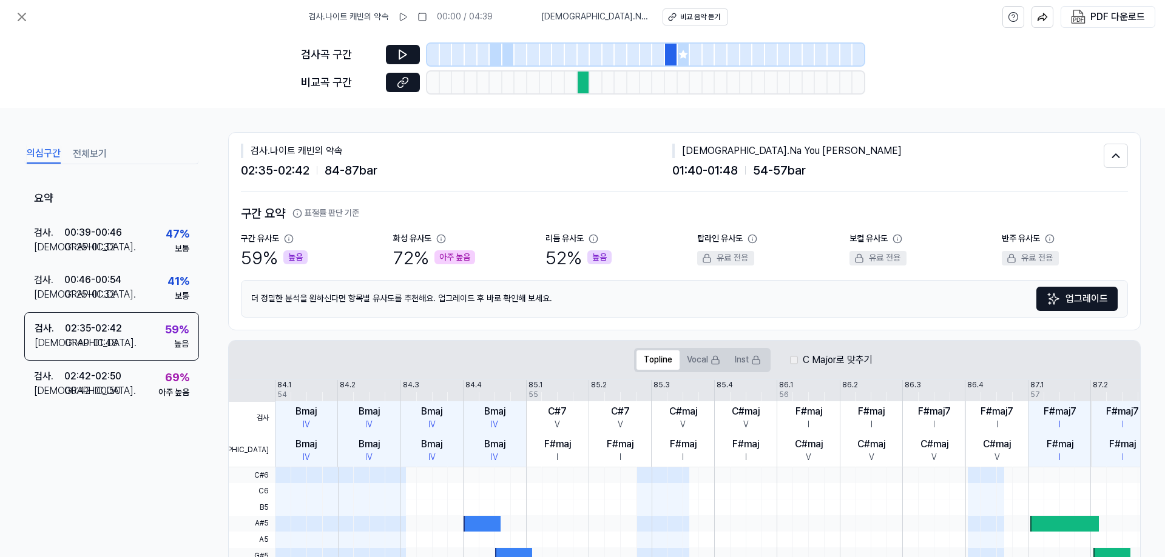
click at [813, 295] on div "더 정밀한 분석을 [DEMOGRAPHIC_DATA]를 추천해요. 업그레이드 후 바로 확인해 보세요. 업그레이드" at bounding box center [684, 299] width 887 height 38
click at [686, 55] on icon at bounding box center [683, 55] width 10 height 10
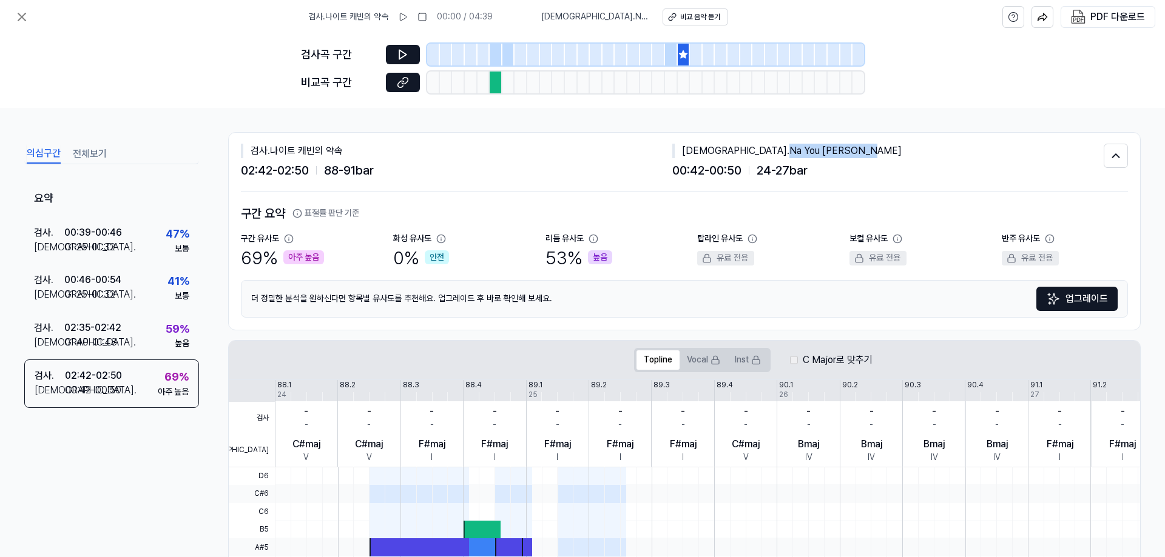
drag, startPoint x: 782, startPoint y: 149, endPoint x: 702, endPoint y: 149, distance: 80.1
click at [702, 149] on div "[DEMOGRAPHIC_DATA] . Na You Dey Reign" at bounding box center [887, 151] width 431 height 15
copy div "Na You [PERSON_NAME]"
click at [579, 309] on div "더 정밀한 분석을 [DEMOGRAPHIC_DATA]를 추천해요. 업그레이드 후 바로 확인해 보세요. 업그레이드" at bounding box center [684, 299] width 887 height 38
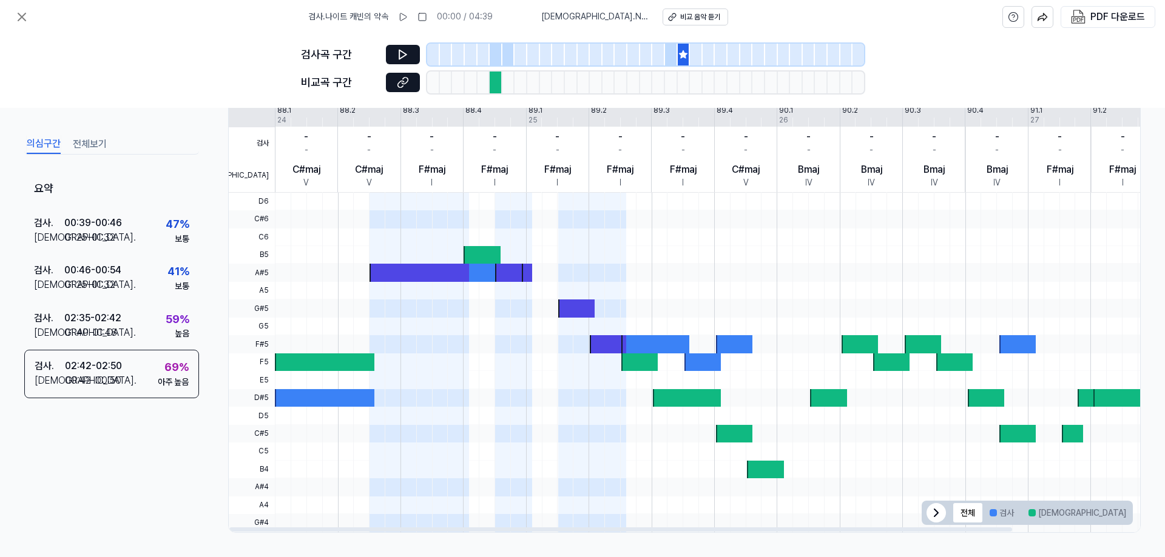
scroll to position [0, 5]
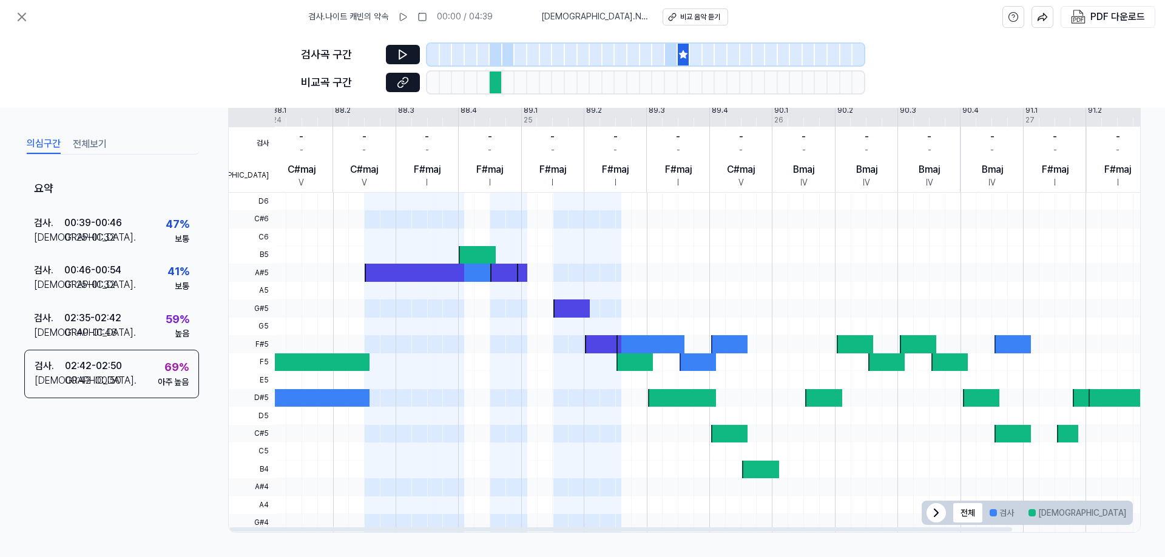
drag, startPoint x: 997, startPoint y: 138, endPoint x: 1108, endPoint y: 269, distance: 172.6
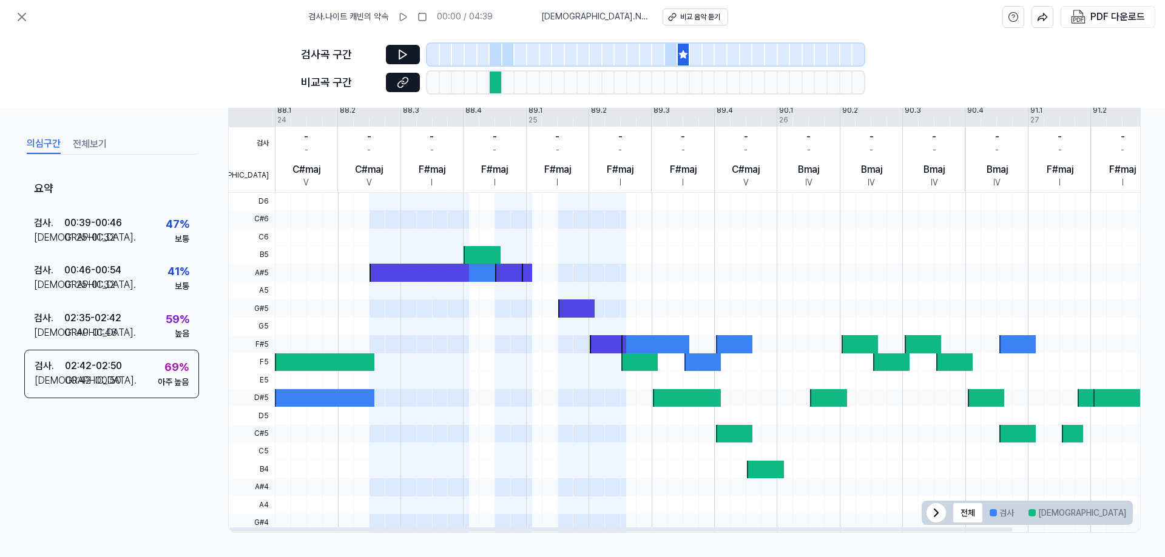
drag, startPoint x: 1108, startPoint y: 269, endPoint x: 1011, endPoint y: 69, distance: 222.4
click at [1011, 69] on div "검사곡 구간 비교곡 구간" at bounding box center [582, 71] width 1165 height 74
